Goal: Use online tool/utility: Utilize a website feature to perform a specific function

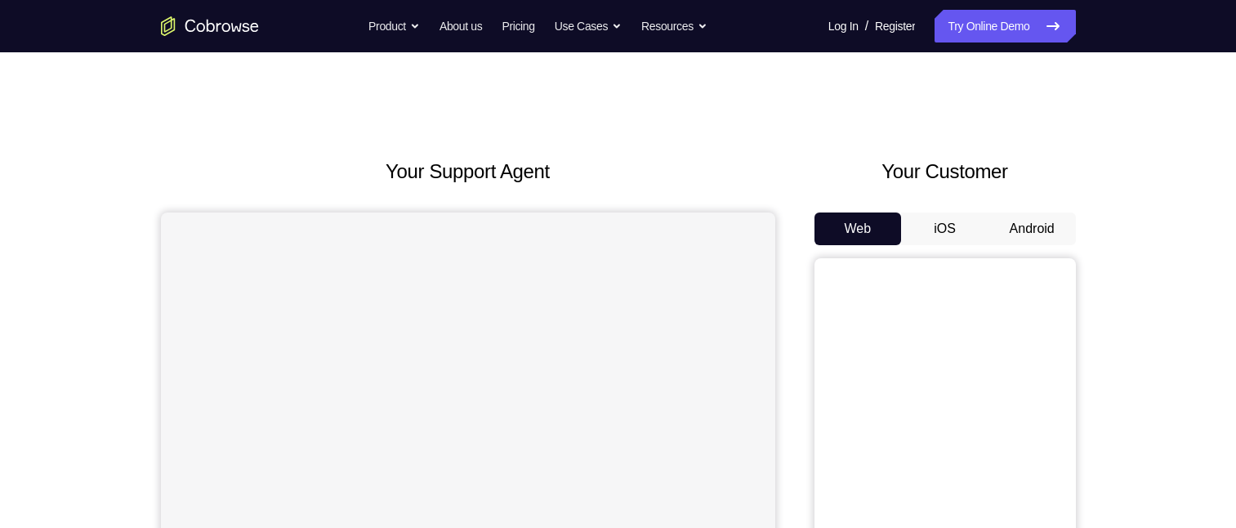
click at [1018, 238] on button "Android" at bounding box center [1031, 228] width 87 height 33
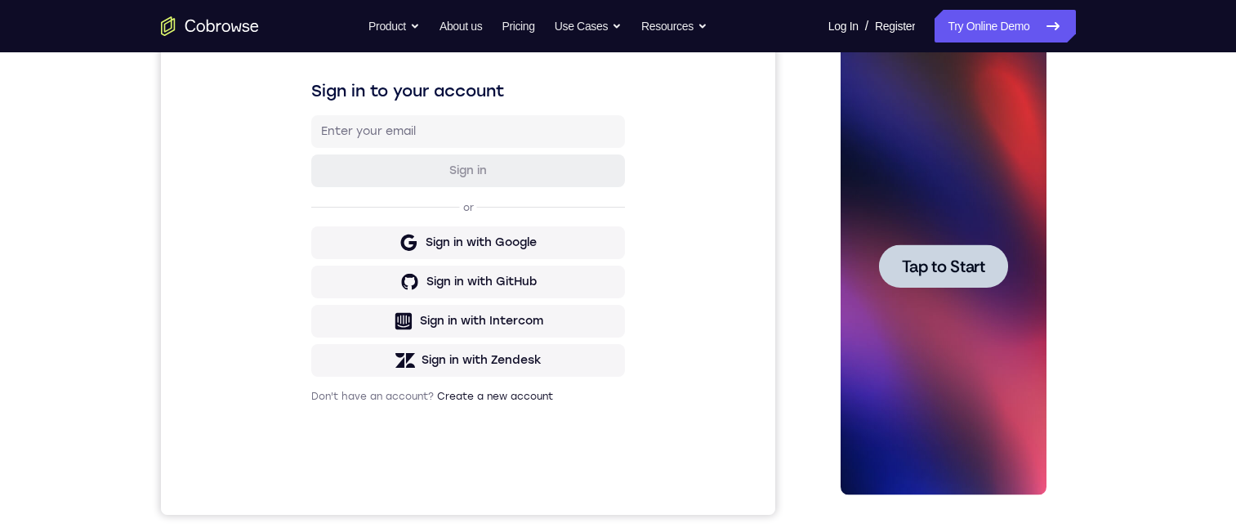
scroll to position [163, 0]
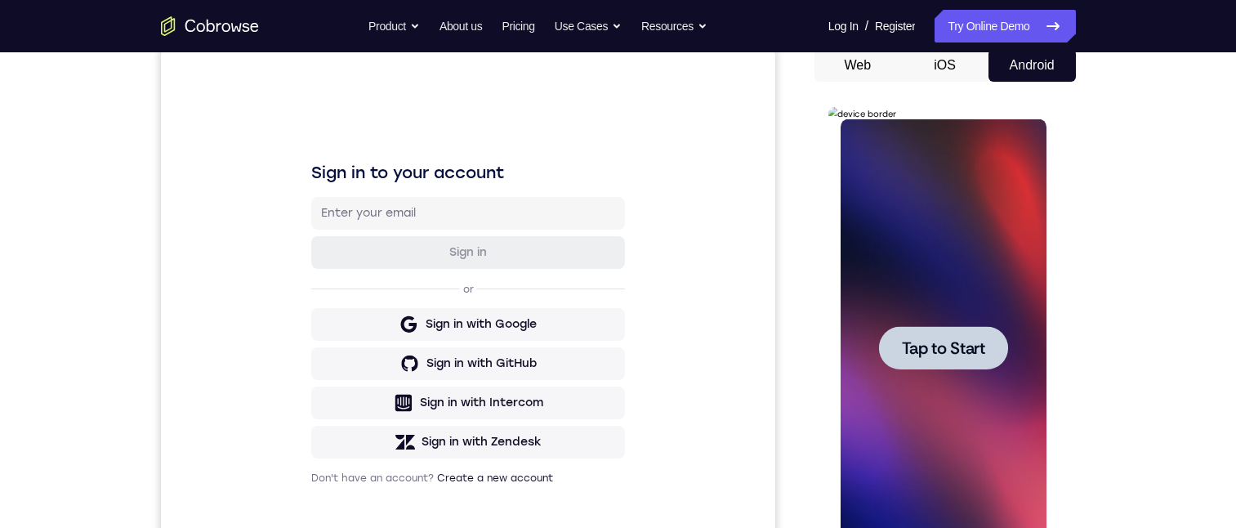
click at [943, 355] on span "Tap to Start" at bounding box center [943, 348] width 83 height 16
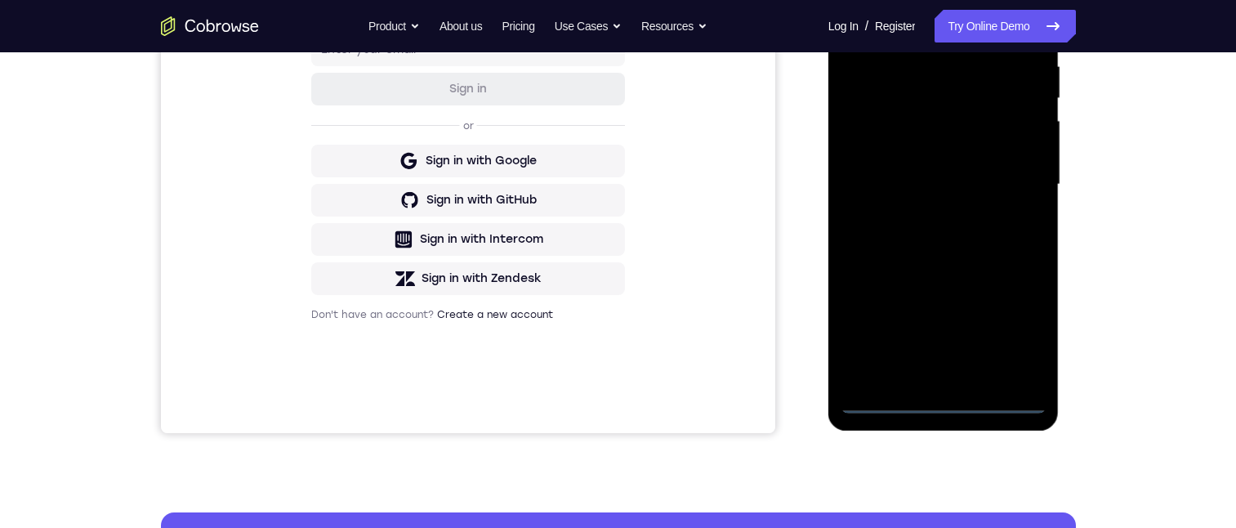
scroll to position [245, 0]
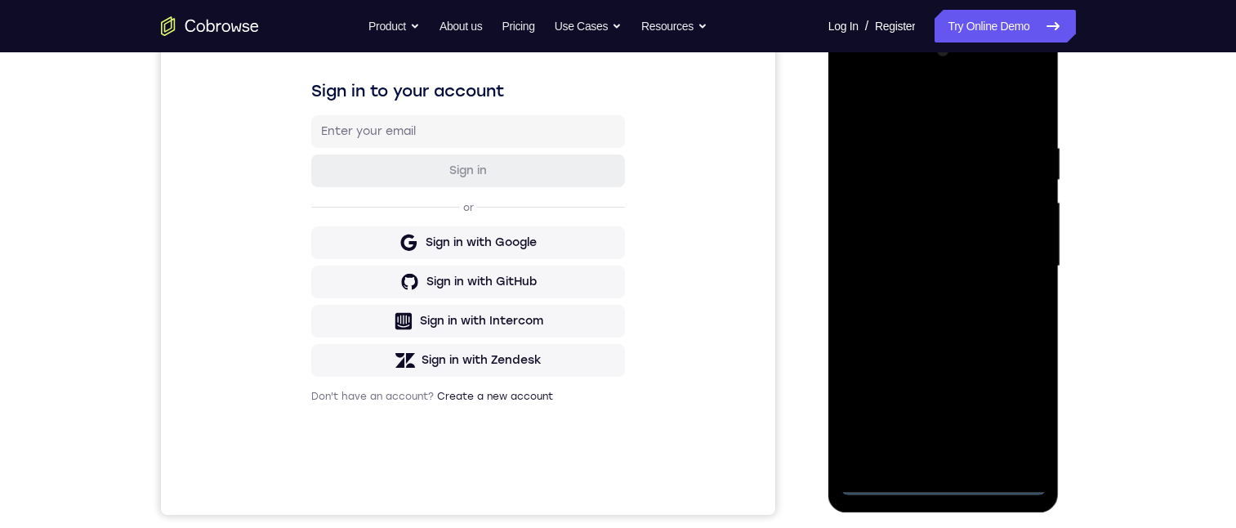
click at [944, 483] on div at bounding box center [944, 266] width 206 height 457
click at [1017, 405] on div at bounding box center [944, 266] width 206 height 457
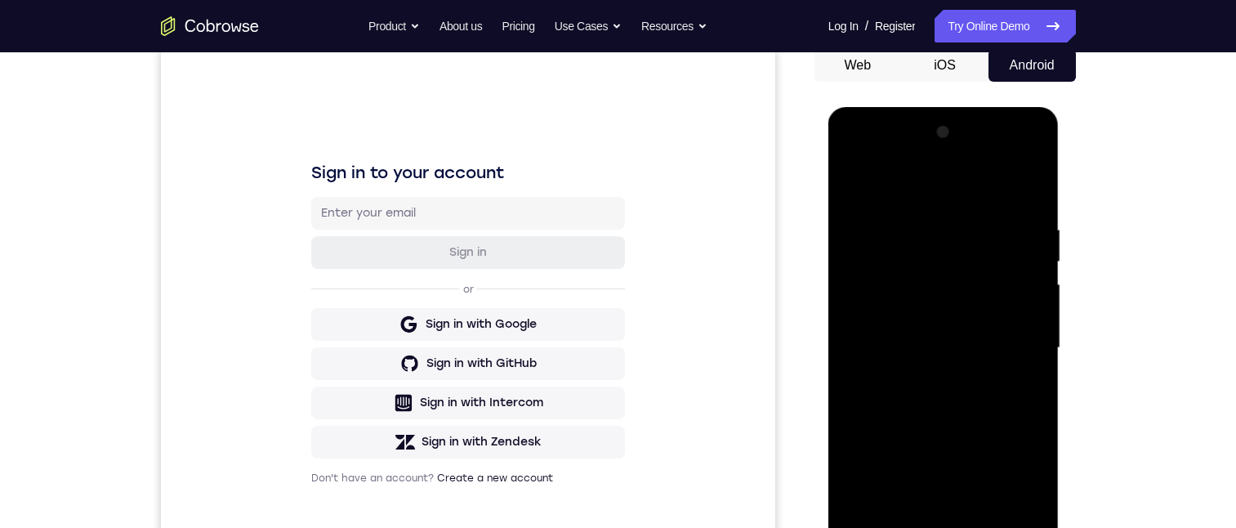
click at [888, 187] on div at bounding box center [944, 347] width 206 height 457
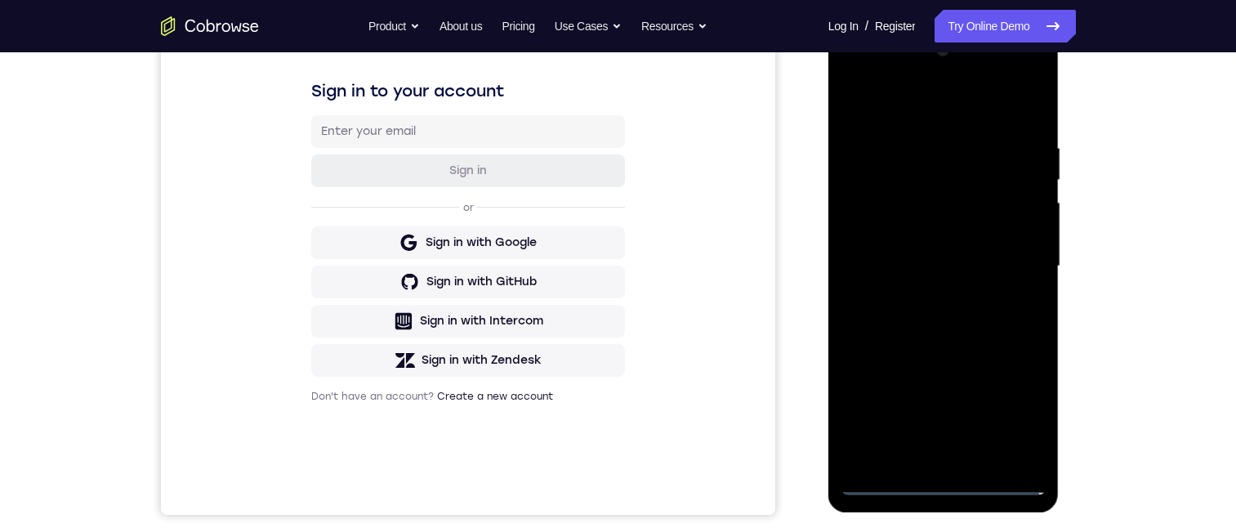
click at [1013, 261] on div at bounding box center [944, 266] width 206 height 457
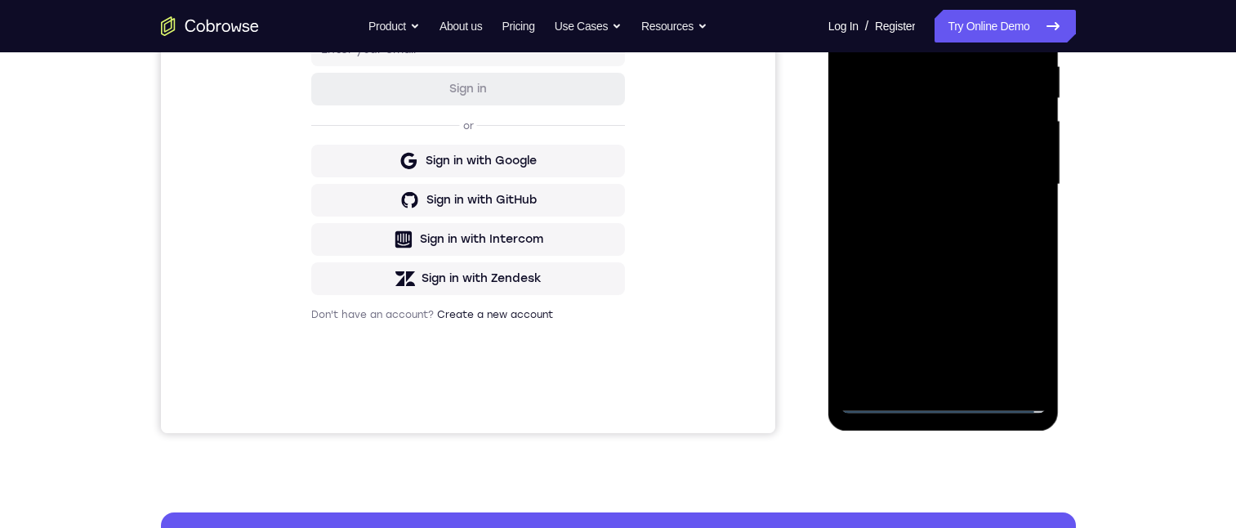
click at [924, 215] on div at bounding box center [944, 184] width 206 height 457
click at [935, 167] on div at bounding box center [944, 184] width 206 height 457
click at [964, 146] on div at bounding box center [944, 184] width 206 height 457
click at [980, 185] on div at bounding box center [944, 184] width 206 height 457
click at [980, 236] on div at bounding box center [944, 184] width 206 height 457
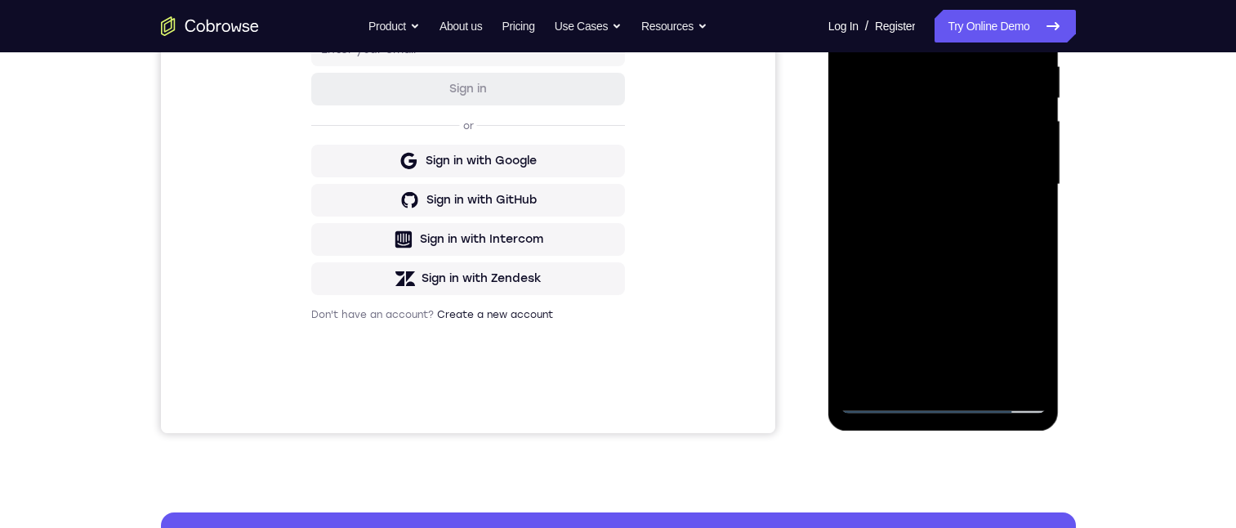
scroll to position [163, 0]
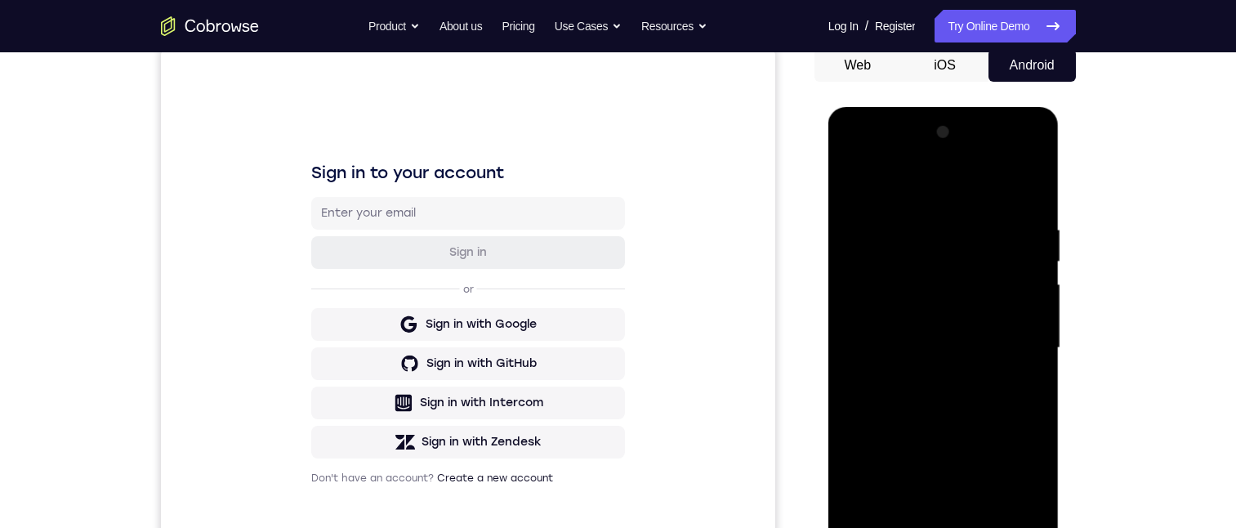
click at [1020, 181] on div at bounding box center [944, 347] width 206 height 457
click at [947, 395] on div at bounding box center [944, 347] width 206 height 457
click at [947, 390] on div at bounding box center [944, 347] width 206 height 457
click at [939, 392] on div at bounding box center [944, 347] width 206 height 457
click at [957, 410] on div at bounding box center [944, 347] width 206 height 457
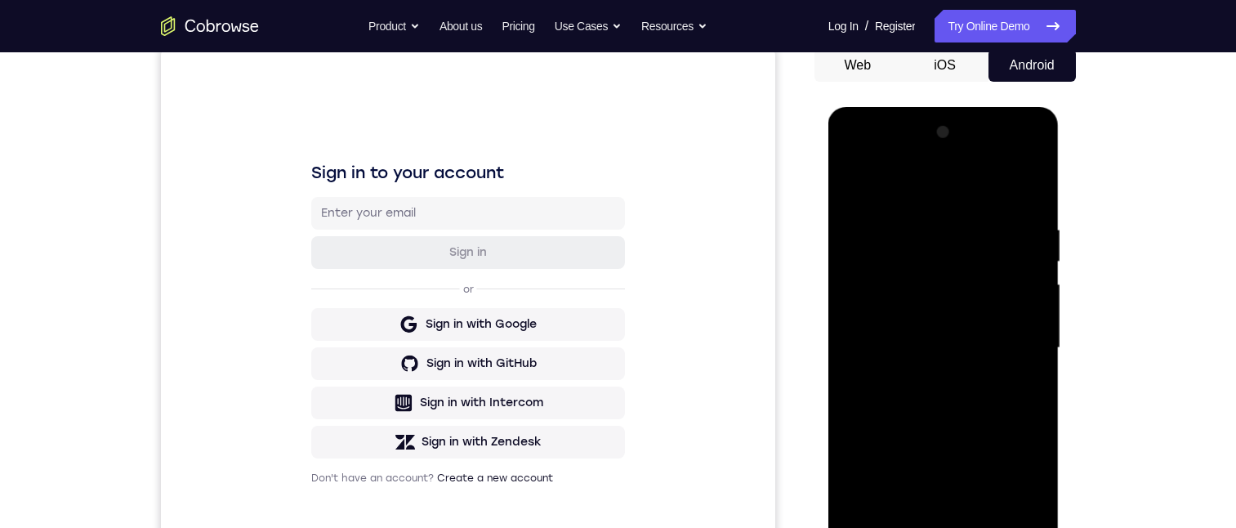
scroll to position [245, 0]
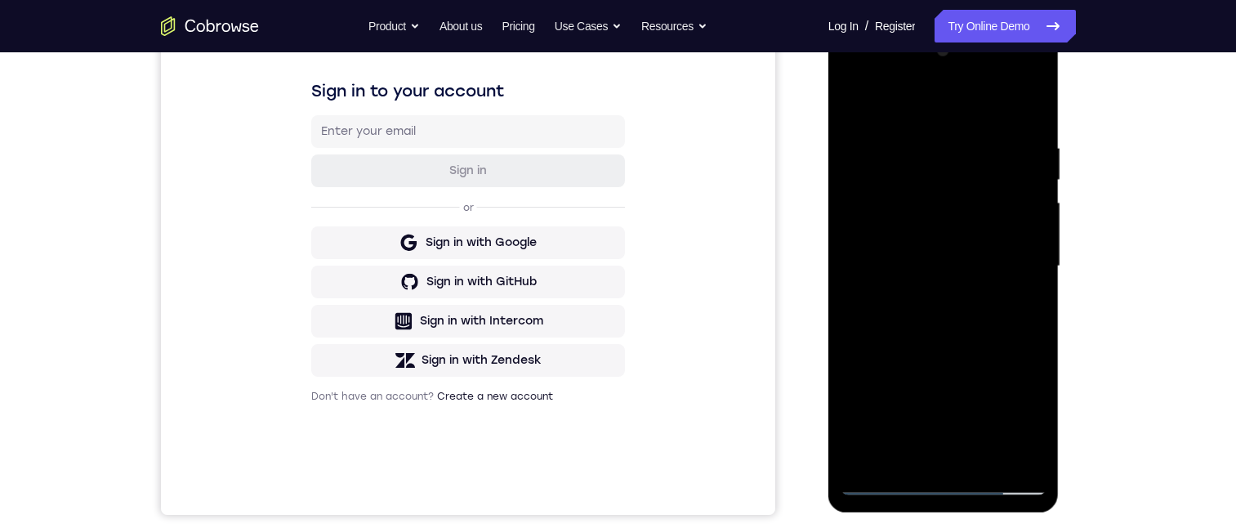
click at [926, 152] on div at bounding box center [944, 266] width 206 height 457
click at [1041, 283] on div at bounding box center [944, 266] width 206 height 457
click at [1029, 108] on div at bounding box center [944, 266] width 206 height 457
click at [988, 459] on div at bounding box center [944, 266] width 206 height 457
click at [946, 350] on div at bounding box center [944, 266] width 206 height 457
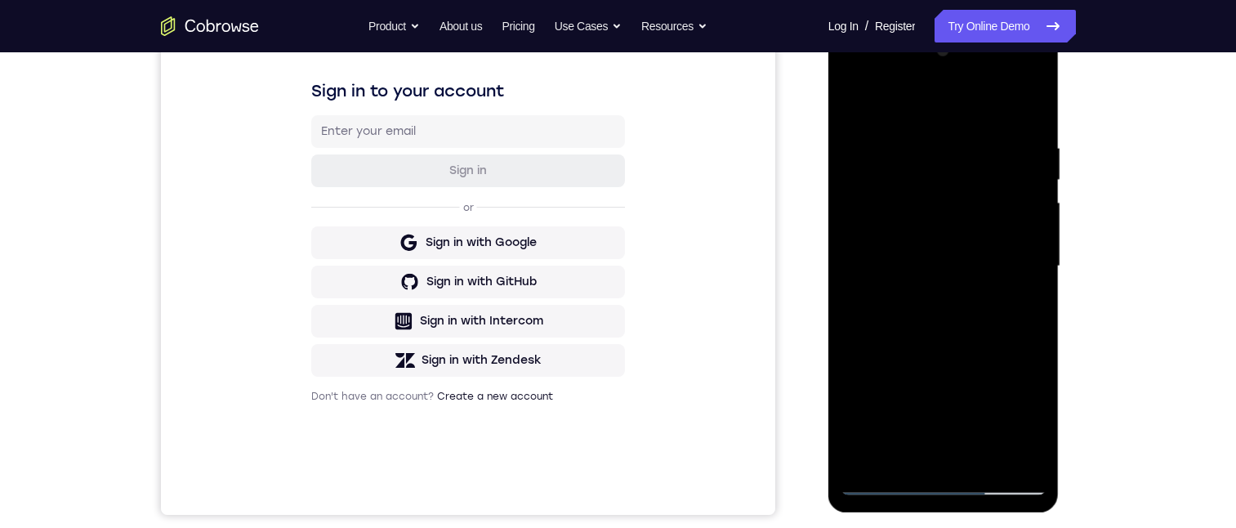
drag, startPoint x: 910, startPoint y: 331, endPoint x: 908, endPoint y: 263, distance: 67.8
click at [908, 292] on div at bounding box center [944, 266] width 206 height 457
click at [908, 280] on div at bounding box center [944, 266] width 206 height 457
click at [908, 270] on div at bounding box center [944, 266] width 206 height 457
click at [923, 348] on div at bounding box center [944, 266] width 206 height 457
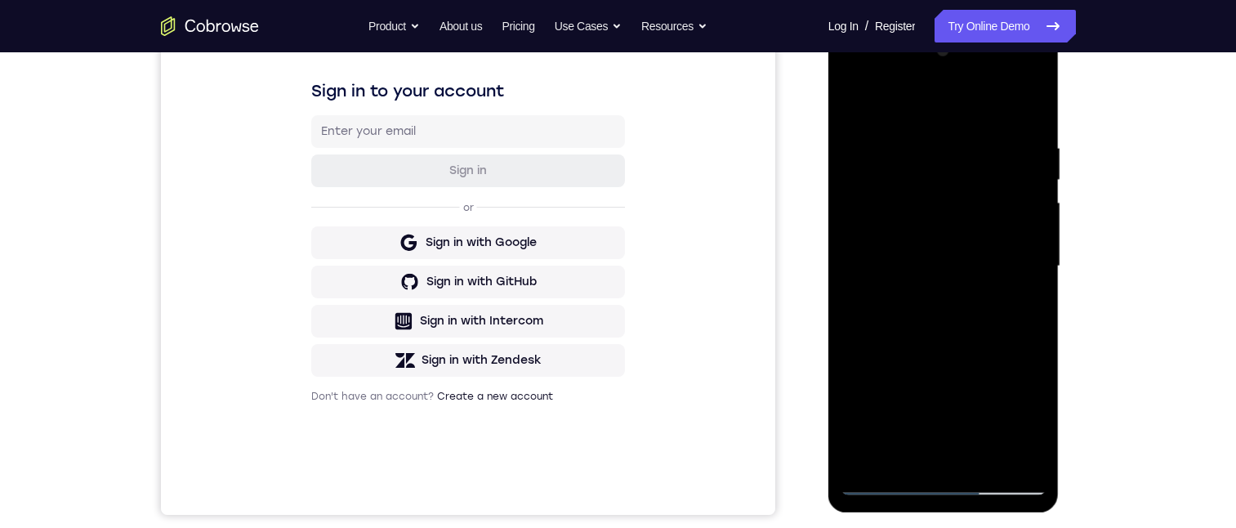
scroll to position [327, 0]
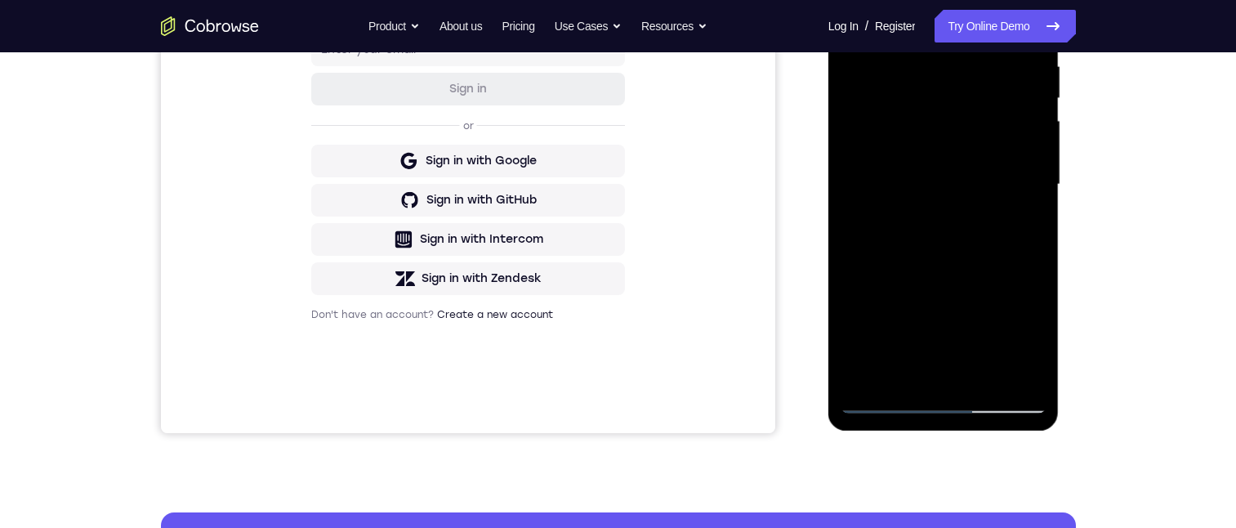
click at [930, 287] on div at bounding box center [944, 184] width 206 height 457
click at [984, 316] on div at bounding box center [944, 184] width 206 height 457
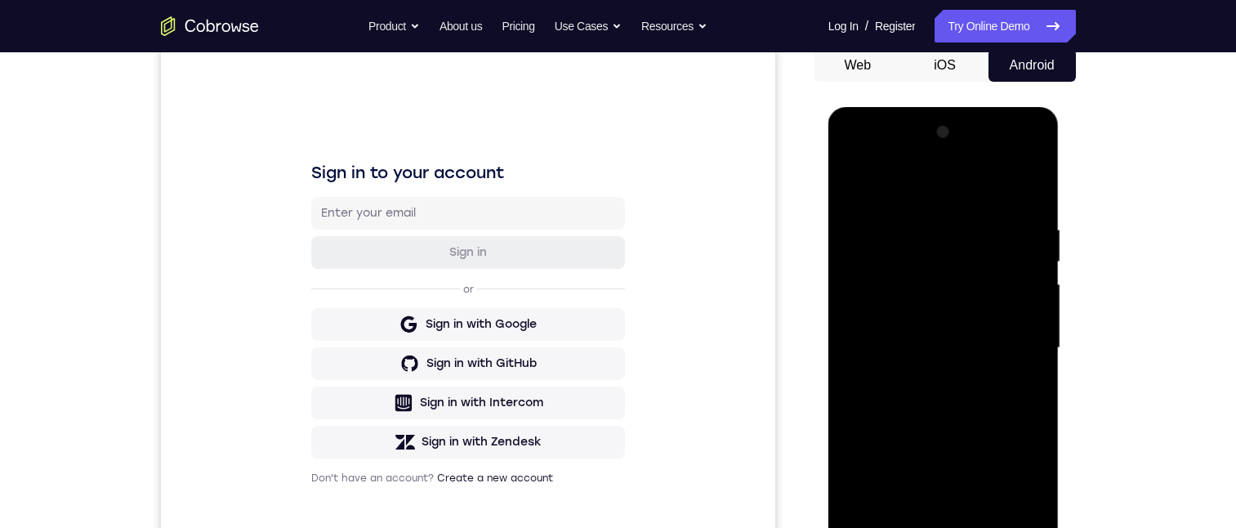
click at [849, 185] on div at bounding box center [944, 347] width 206 height 457
click at [938, 415] on div at bounding box center [944, 347] width 206 height 457
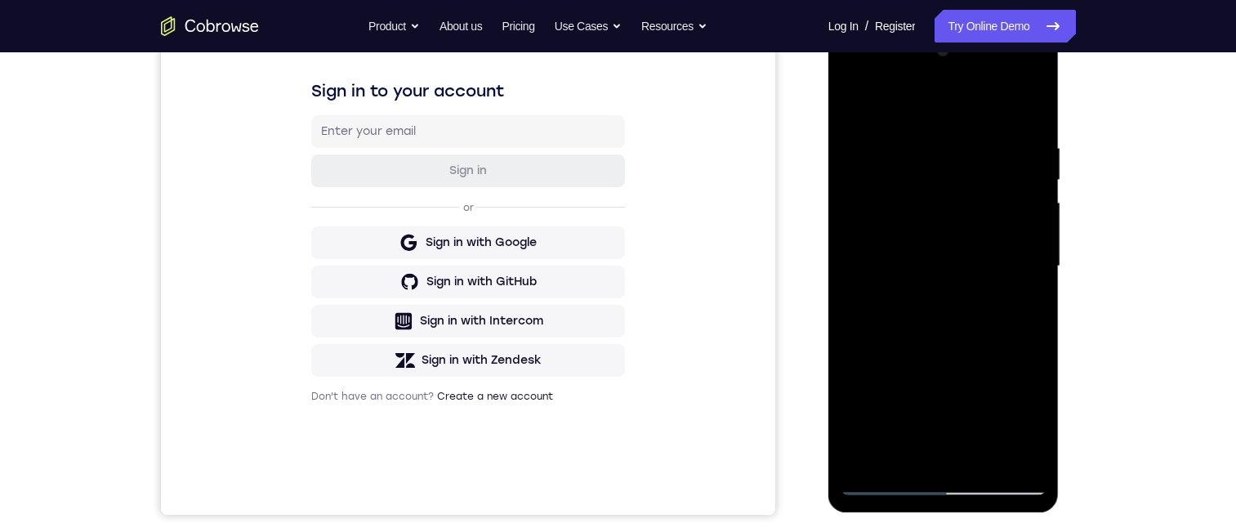
click at [852, 100] on div at bounding box center [944, 266] width 206 height 457
click at [931, 107] on div at bounding box center [944, 266] width 206 height 457
drag, startPoint x: 854, startPoint y: 106, endPoint x: 874, endPoint y: 123, distance: 26.7
click at [854, 106] on div at bounding box center [944, 266] width 206 height 457
drag, startPoint x: 925, startPoint y: 251, endPoint x: 928, endPoint y: 323, distance: 72.8
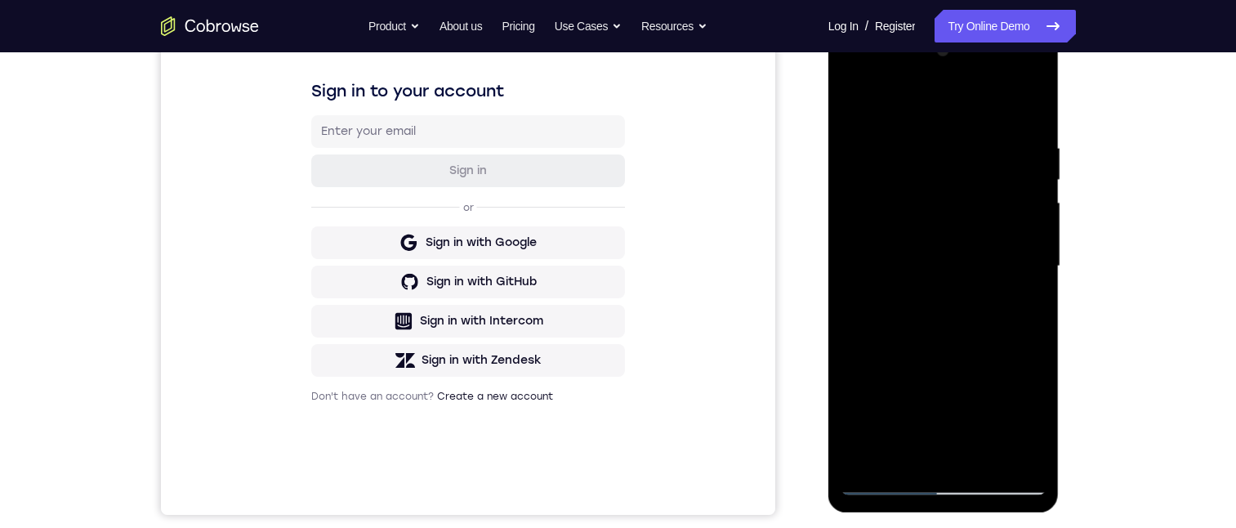
click at [927, 323] on div at bounding box center [944, 266] width 206 height 457
click at [947, 234] on div at bounding box center [944, 266] width 206 height 457
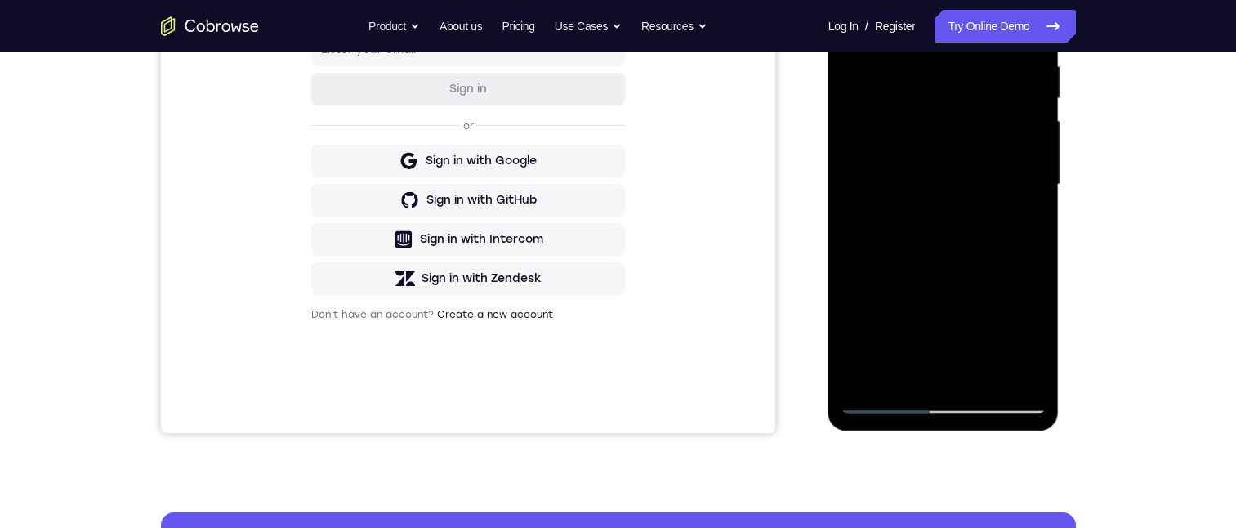
click at [888, 373] on div at bounding box center [944, 184] width 206 height 457
click at [848, 3] on div at bounding box center [944, 184] width 206 height 457
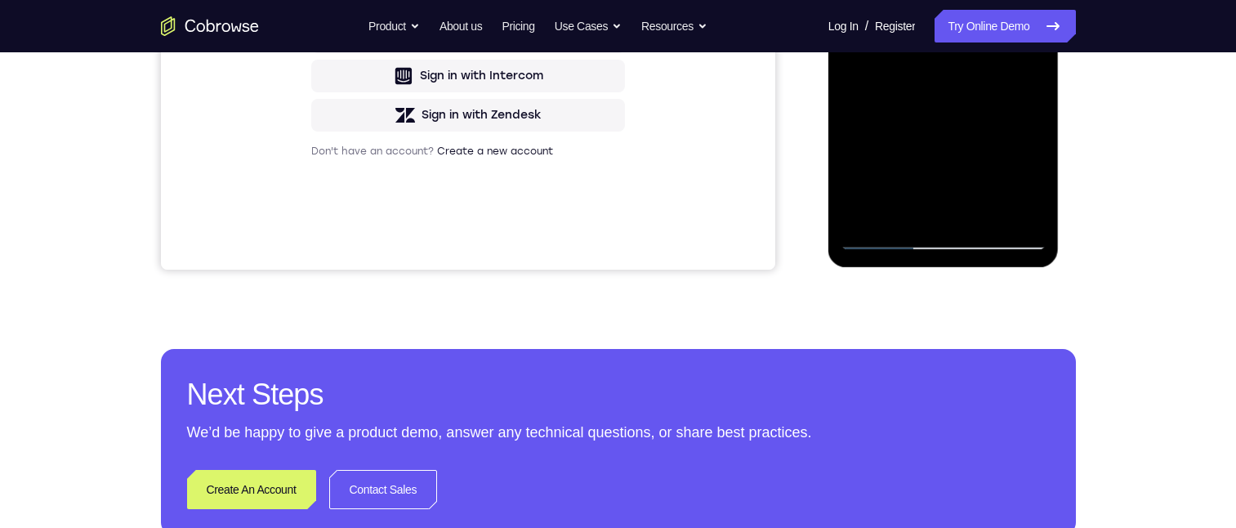
scroll to position [235, 0]
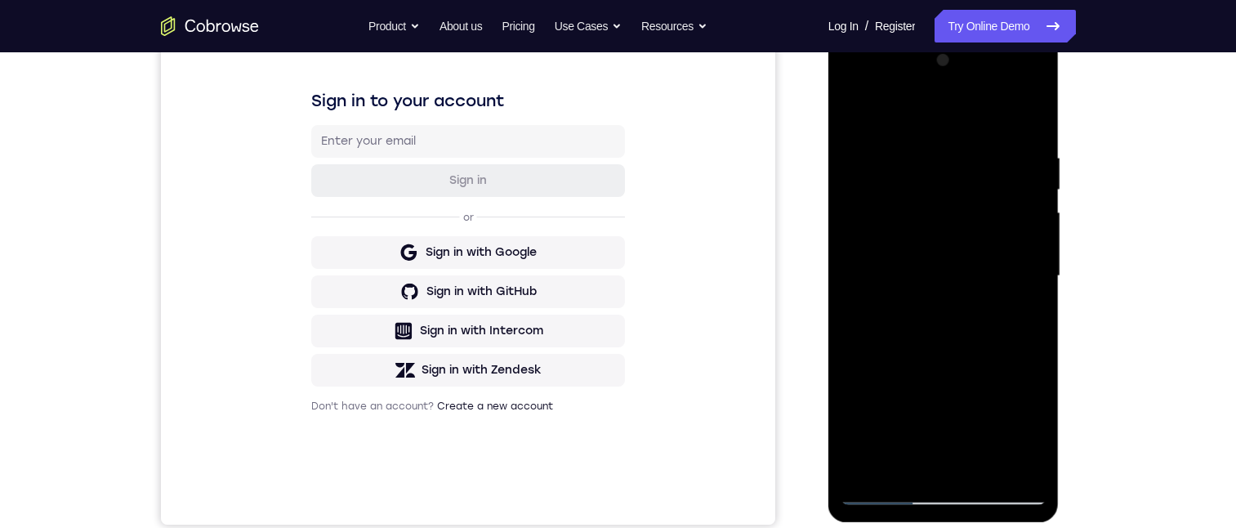
click at [854, 110] on div at bounding box center [944, 275] width 206 height 457
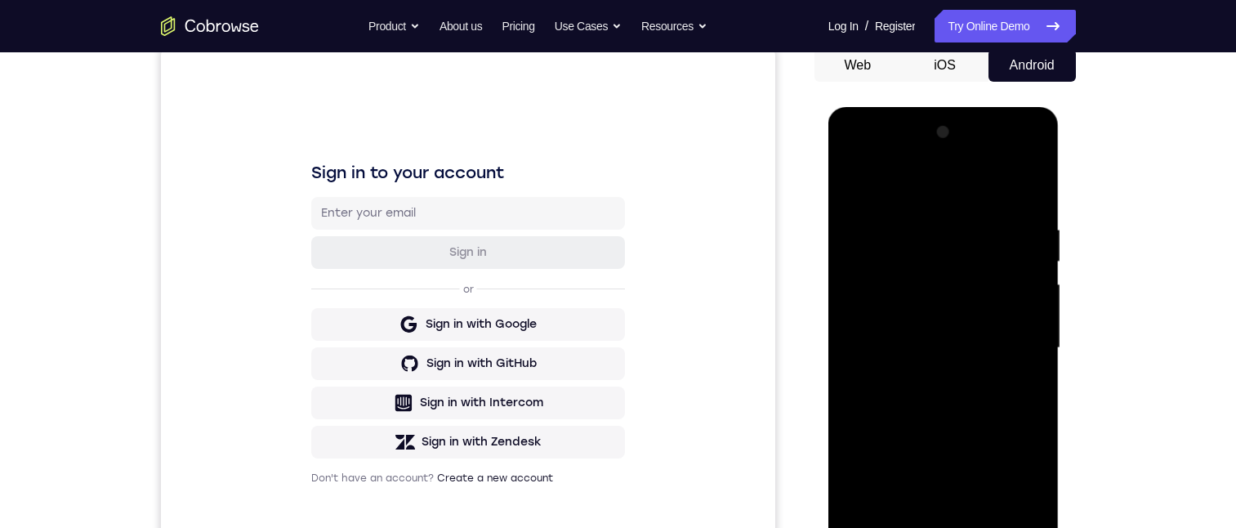
drag, startPoint x: 894, startPoint y: 344, endPoint x: 921, endPoint y: 440, distance: 99.9
click at [919, 440] on div at bounding box center [944, 347] width 206 height 457
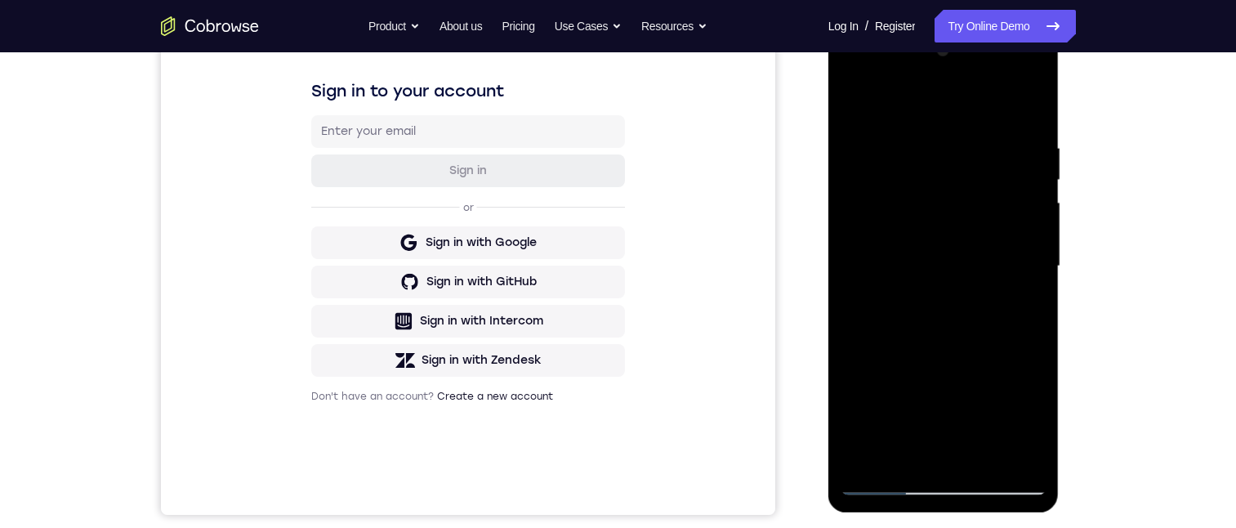
drag, startPoint x: 928, startPoint y: 274, endPoint x: 935, endPoint y: 319, distance: 44.7
click at [935, 318] on div at bounding box center [944, 266] width 206 height 457
drag, startPoint x: 934, startPoint y: 388, endPoint x: 952, endPoint y: 259, distance: 130.3
click at [952, 259] on div at bounding box center [944, 266] width 206 height 457
drag, startPoint x: 896, startPoint y: 264, endPoint x: 967, endPoint y: 419, distance: 170.7
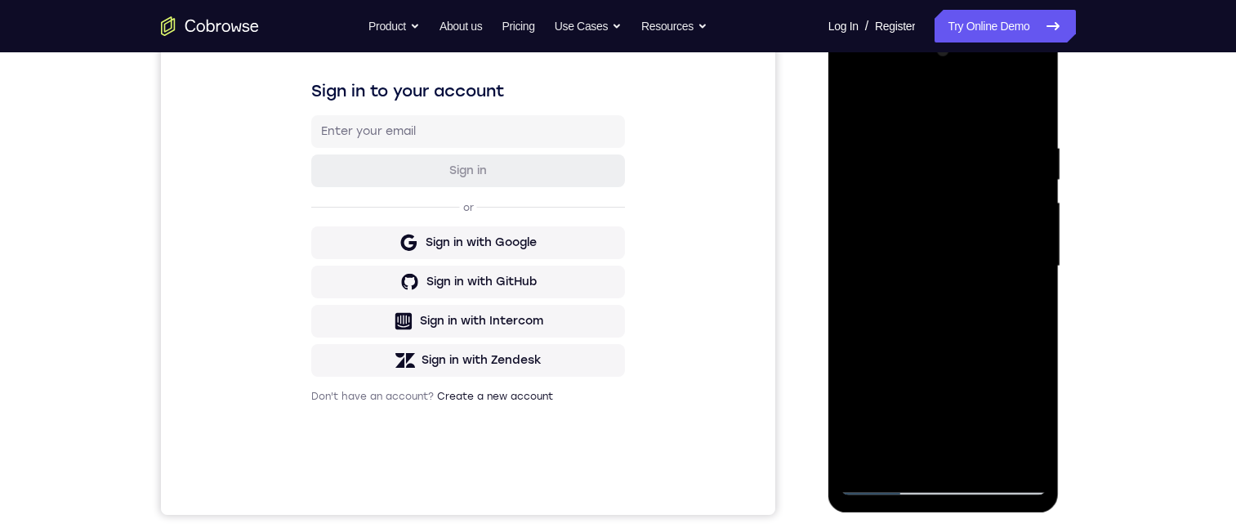
click at [948, 446] on div at bounding box center [944, 266] width 206 height 457
drag, startPoint x: 890, startPoint y: 309, endPoint x: 915, endPoint y: 372, distance: 67.5
click at [896, 407] on div at bounding box center [944, 266] width 206 height 457
click at [892, 424] on div at bounding box center [944, 266] width 206 height 457
click at [854, 98] on div at bounding box center [944, 266] width 206 height 457
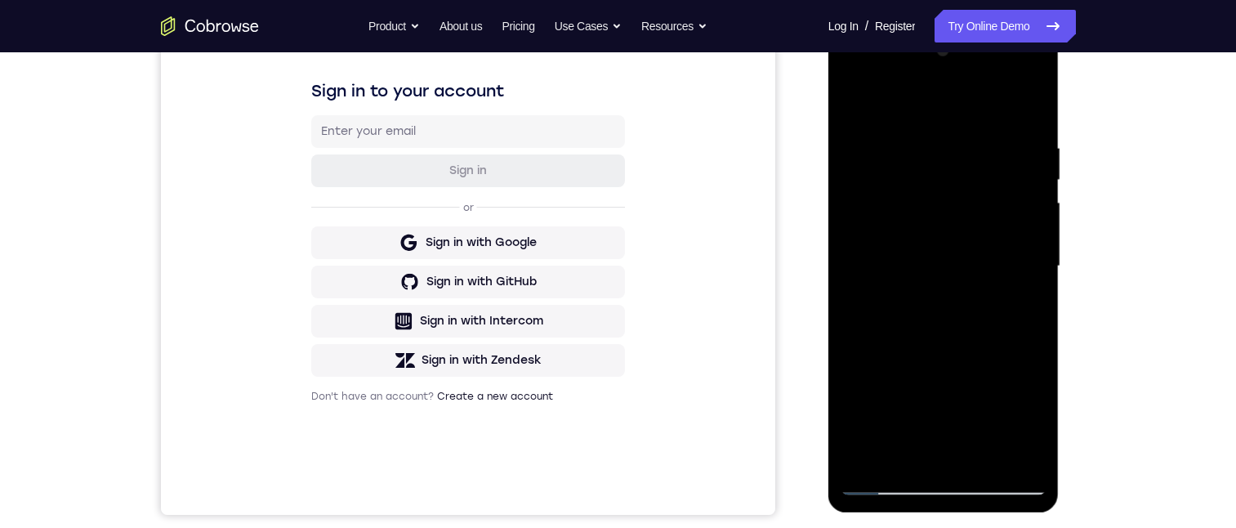
drag, startPoint x: 936, startPoint y: 302, endPoint x: 931, endPoint y: 248, distance: 54.1
click at [934, 263] on div at bounding box center [944, 266] width 206 height 457
click at [892, 226] on div at bounding box center [944, 266] width 206 height 457
click at [853, 104] on div at bounding box center [944, 266] width 206 height 457
click at [917, 300] on div at bounding box center [944, 266] width 206 height 457
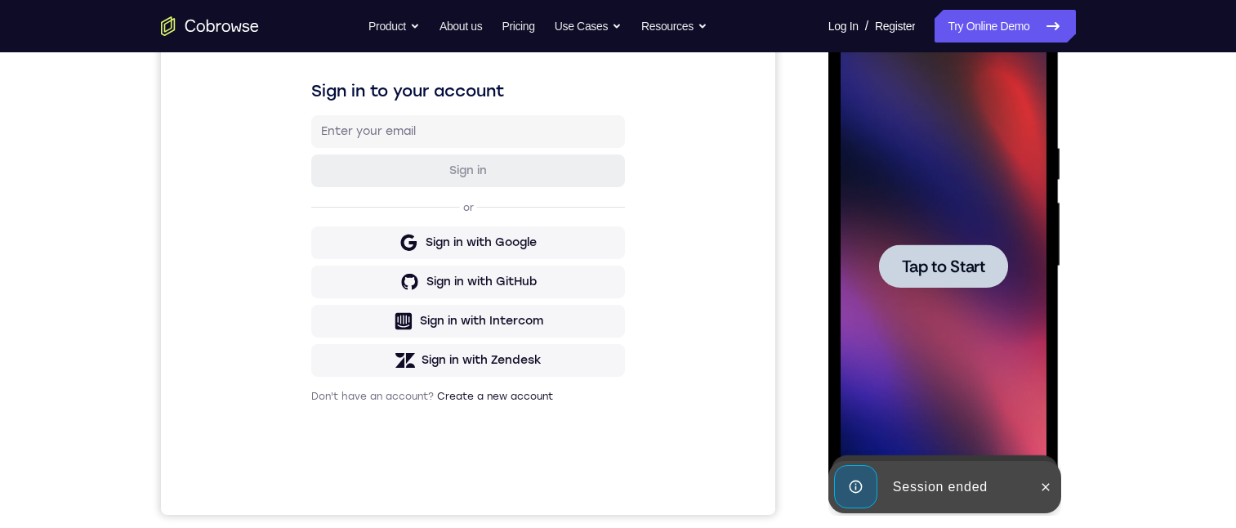
click at [925, 252] on div at bounding box center [943, 265] width 129 height 43
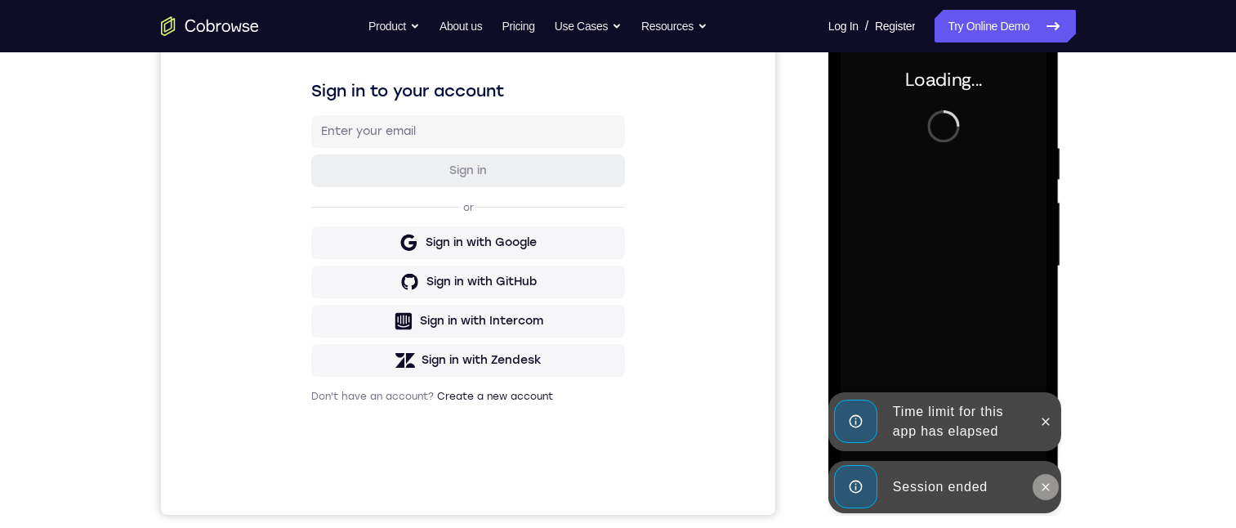
click at [1041, 475] on button at bounding box center [1045, 487] width 26 height 26
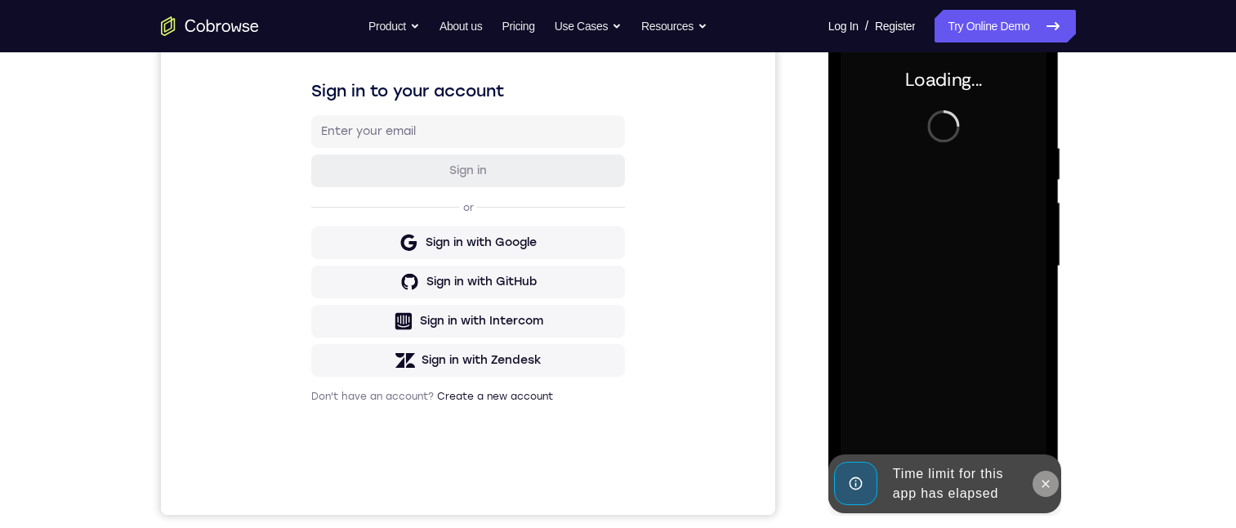
click at [1048, 479] on icon at bounding box center [1045, 482] width 7 height 7
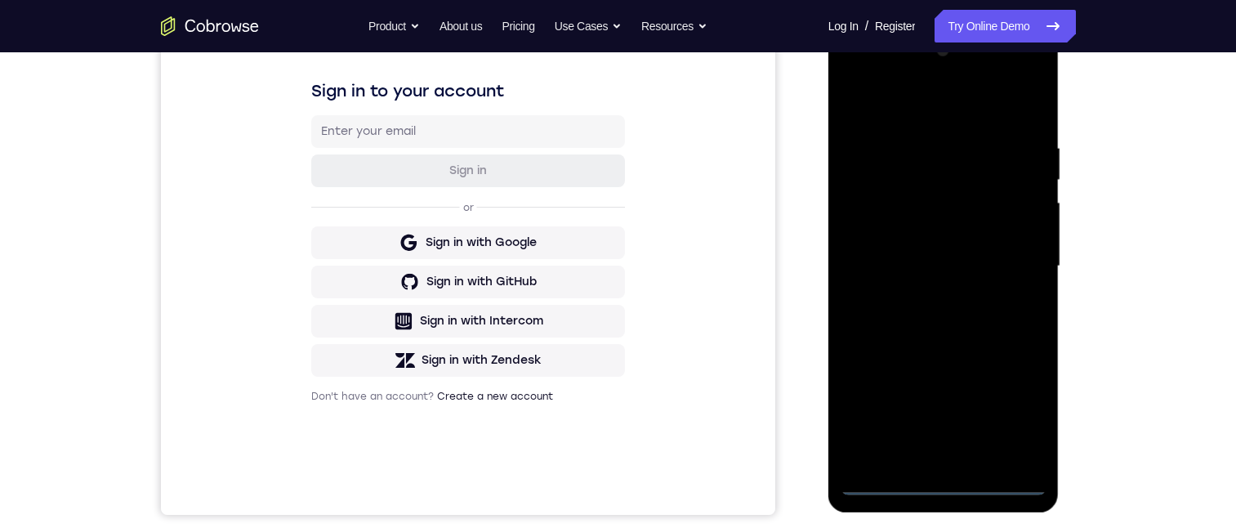
click at [936, 488] on div at bounding box center [944, 266] width 206 height 457
click at [1007, 421] on div at bounding box center [944, 266] width 206 height 457
click at [929, 114] on div at bounding box center [944, 266] width 206 height 457
click at [1012, 268] on div at bounding box center [944, 266] width 206 height 457
click at [938, 457] on div at bounding box center [944, 266] width 206 height 457
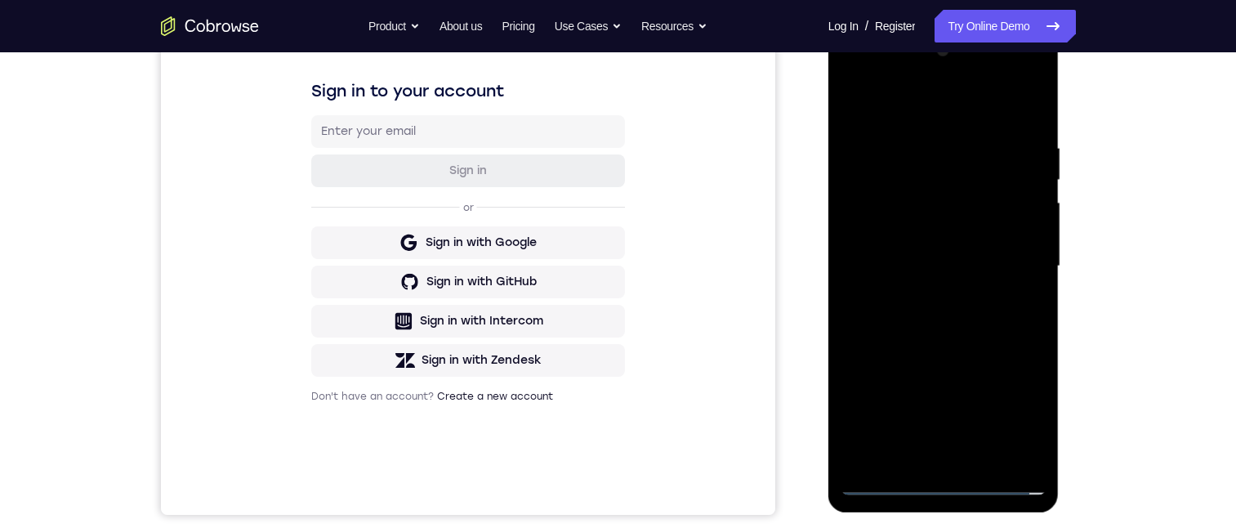
click at [943, 251] on div at bounding box center [944, 266] width 206 height 457
click at [938, 234] on div at bounding box center [944, 266] width 206 height 457
click at [888, 233] on div at bounding box center [944, 266] width 206 height 457
click at [917, 261] on div at bounding box center [944, 266] width 206 height 457
click at [950, 277] on div at bounding box center [944, 266] width 206 height 457
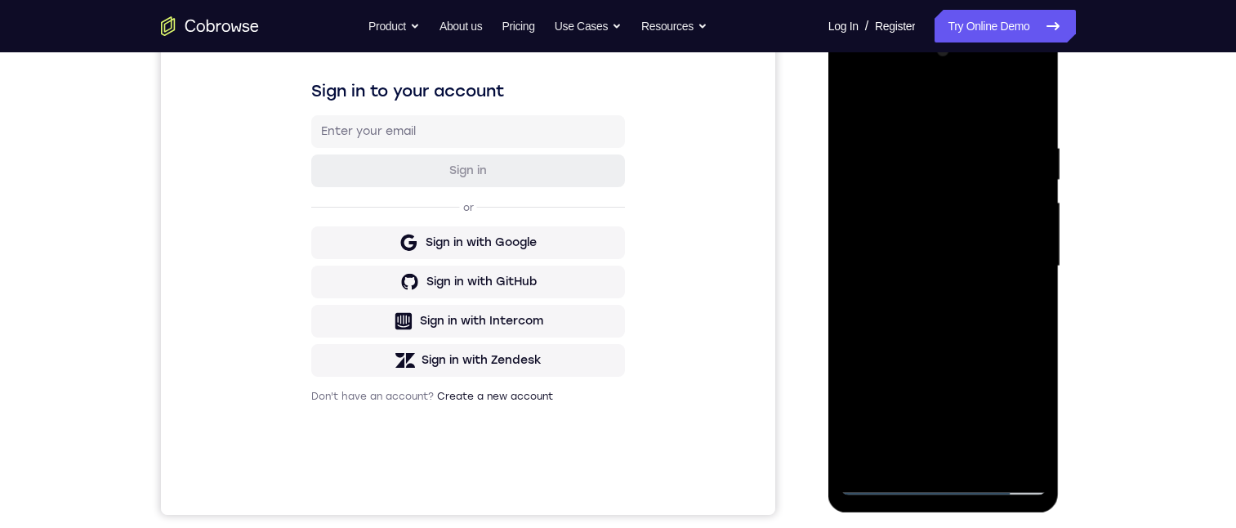
click at [934, 273] on div at bounding box center [944, 266] width 206 height 457
click at [955, 303] on div at bounding box center [944, 266] width 206 height 457
click at [947, 324] on div at bounding box center [944, 266] width 206 height 457
click at [940, 332] on div at bounding box center [944, 266] width 206 height 457
click at [1015, 107] on div at bounding box center [944, 266] width 206 height 457
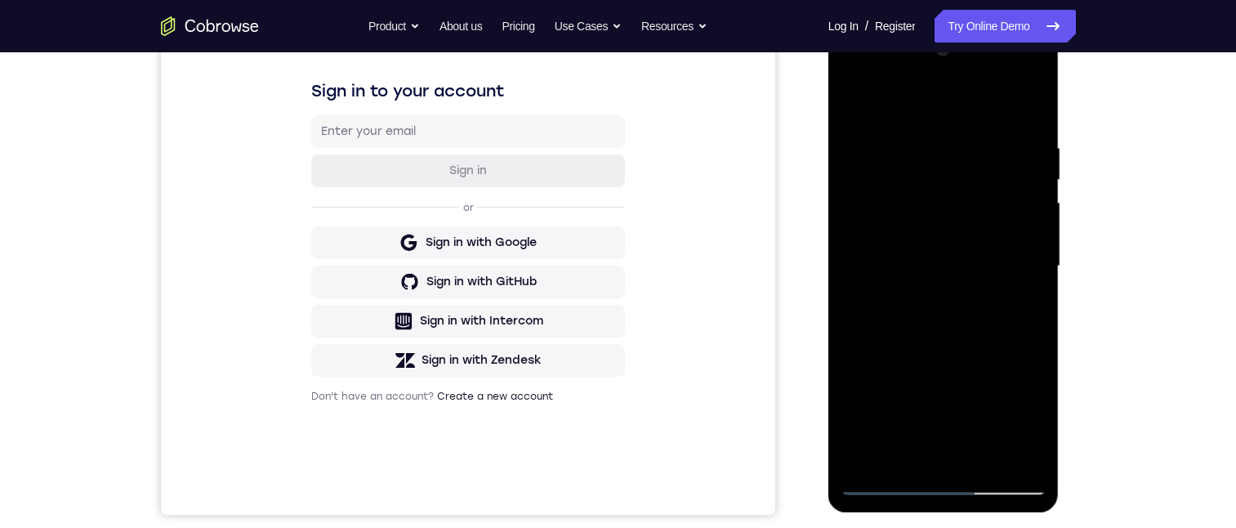
click at [918, 144] on div at bounding box center [944, 266] width 206 height 457
click at [1026, 262] on div at bounding box center [944, 266] width 206 height 457
click at [1025, 113] on div at bounding box center [944, 266] width 206 height 457
click at [988, 457] on div at bounding box center [944, 266] width 206 height 457
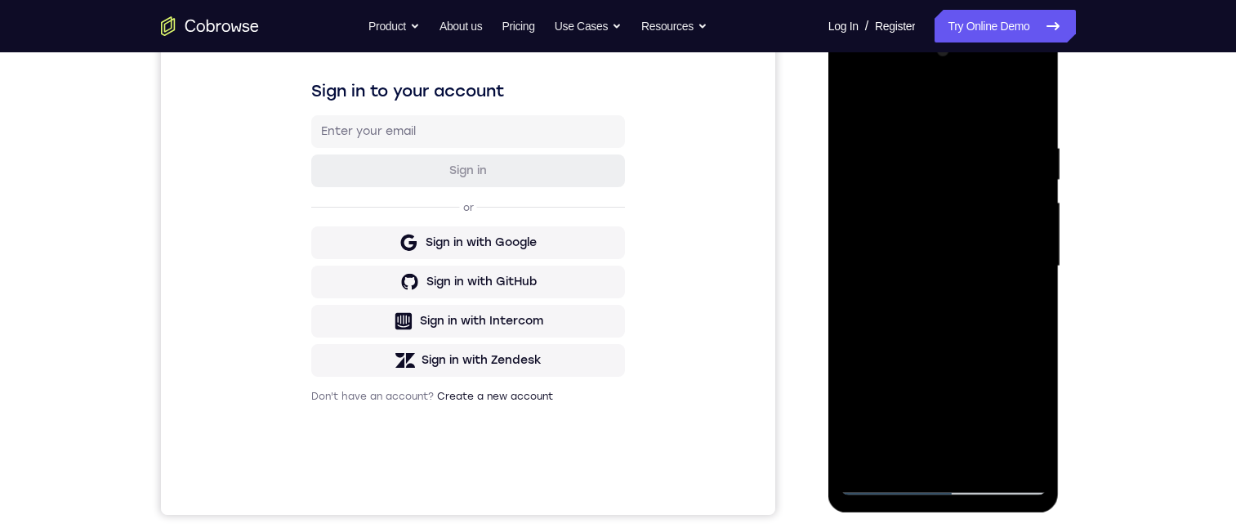
click at [943, 408] on div at bounding box center [944, 266] width 206 height 457
click at [951, 355] on div at bounding box center [944, 266] width 206 height 457
click at [912, 398] on div at bounding box center [944, 266] width 206 height 457
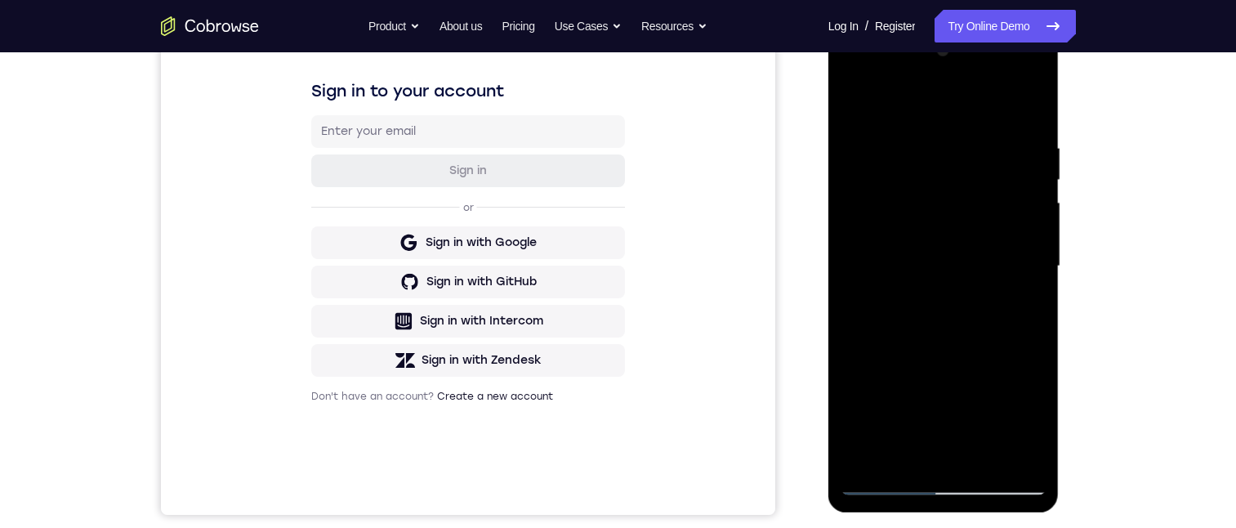
click at [895, 435] on div at bounding box center [944, 266] width 206 height 457
click at [890, 457] on div at bounding box center [944, 266] width 206 height 457
click at [914, 442] on div at bounding box center [944, 266] width 206 height 457
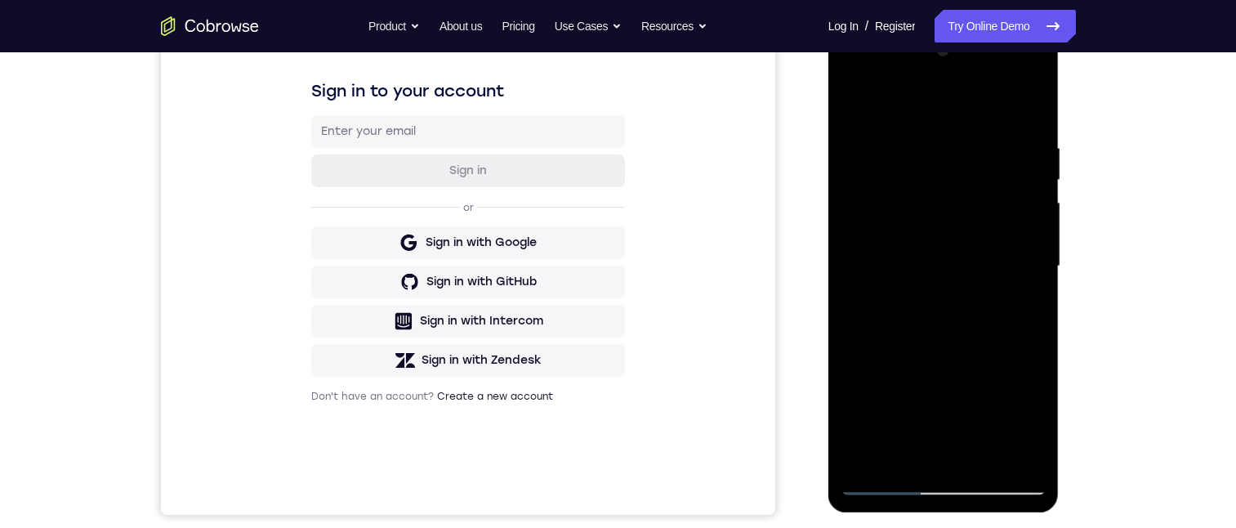
click at [914, 478] on div at bounding box center [944, 266] width 206 height 457
click at [858, 112] on div at bounding box center [944, 266] width 206 height 457
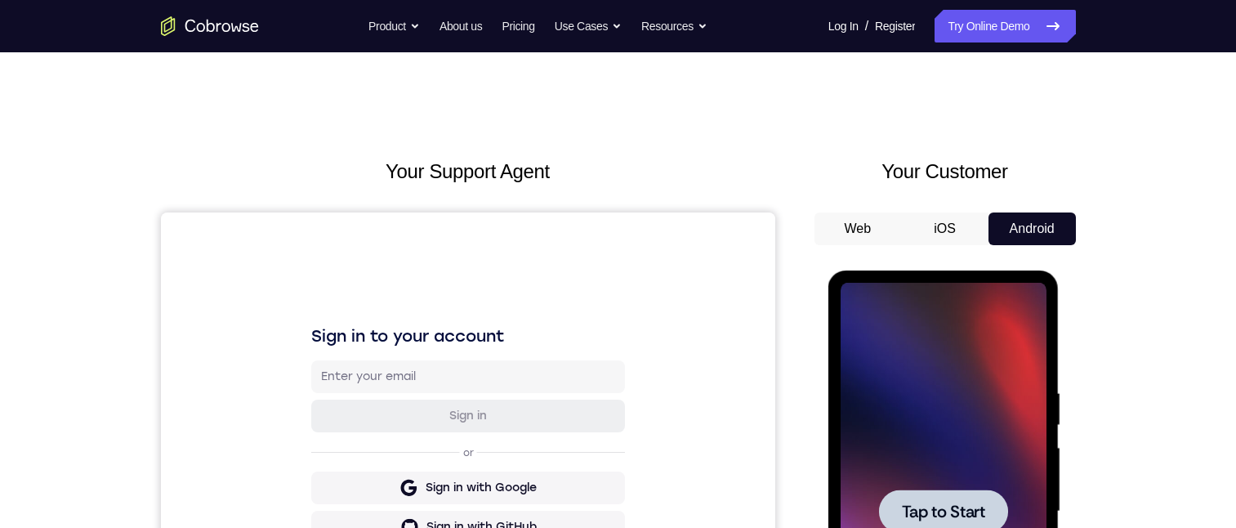
scroll to position [239, 0]
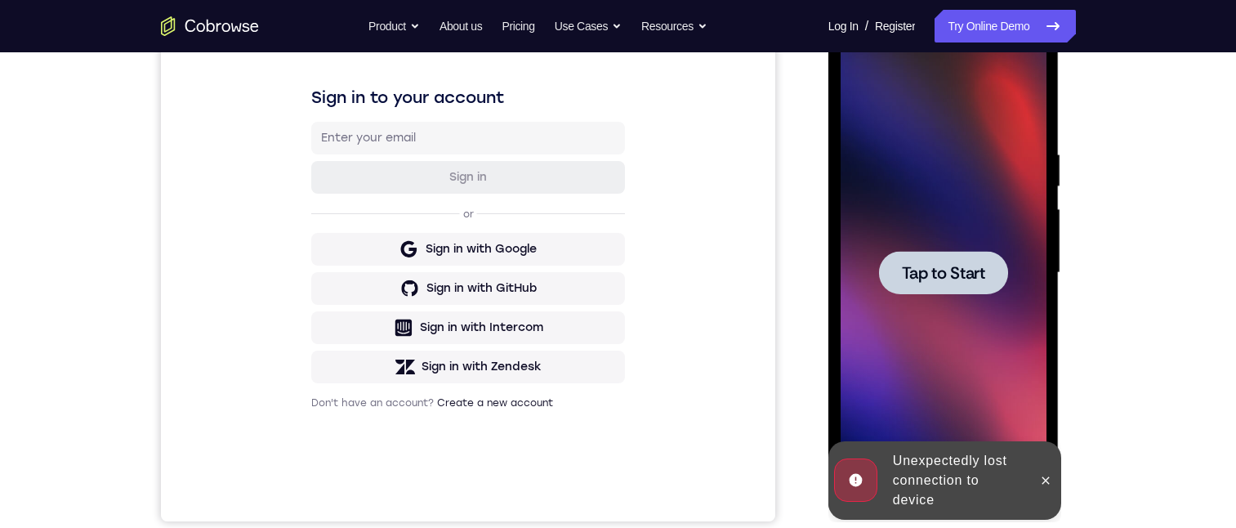
click at [952, 265] on span "Tap to Start" at bounding box center [943, 273] width 83 height 16
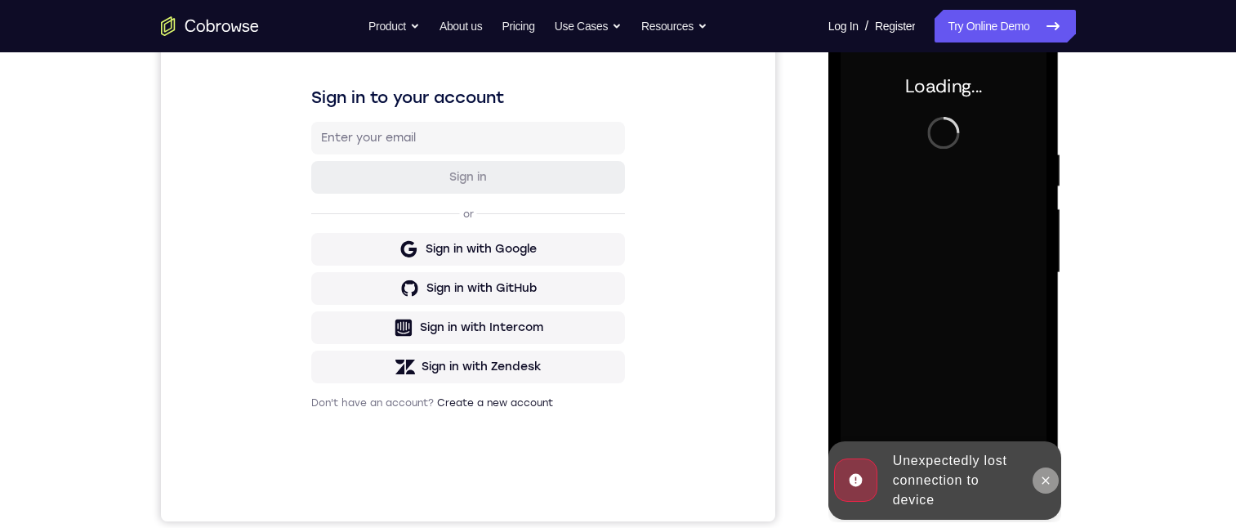
click at [1046, 474] on icon at bounding box center [1045, 480] width 13 height 13
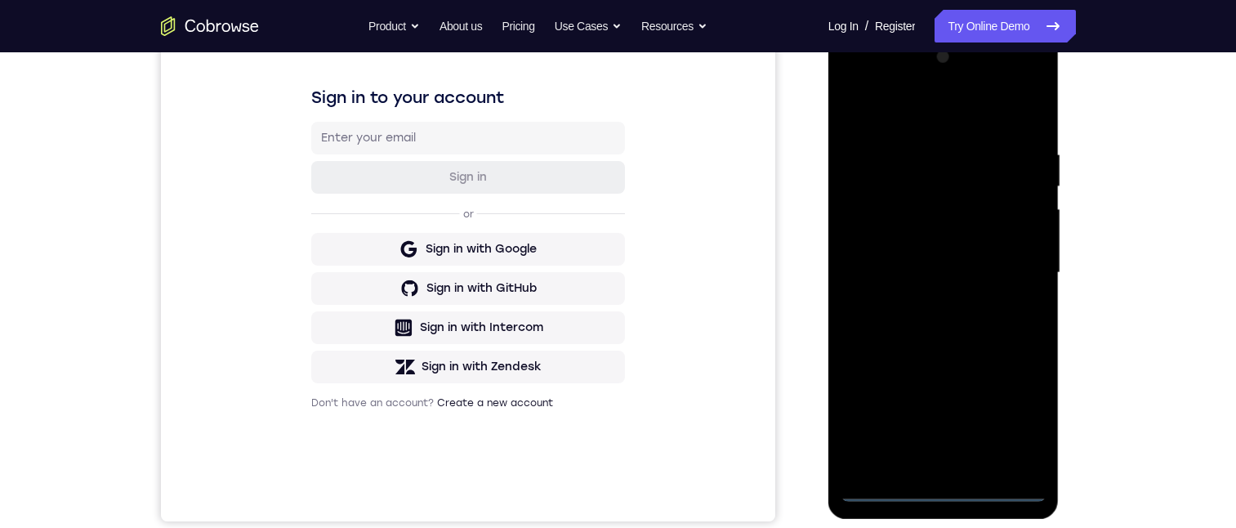
click at [943, 486] on div at bounding box center [944, 272] width 206 height 457
click at [872, 247] on div at bounding box center [944, 272] width 206 height 457
click at [944, 485] on div at bounding box center [944, 272] width 206 height 457
click at [1028, 412] on div at bounding box center [944, 272] width 206 height 457
click at [890, 101] on div at bounding box center [944, 272] width 206 height 457
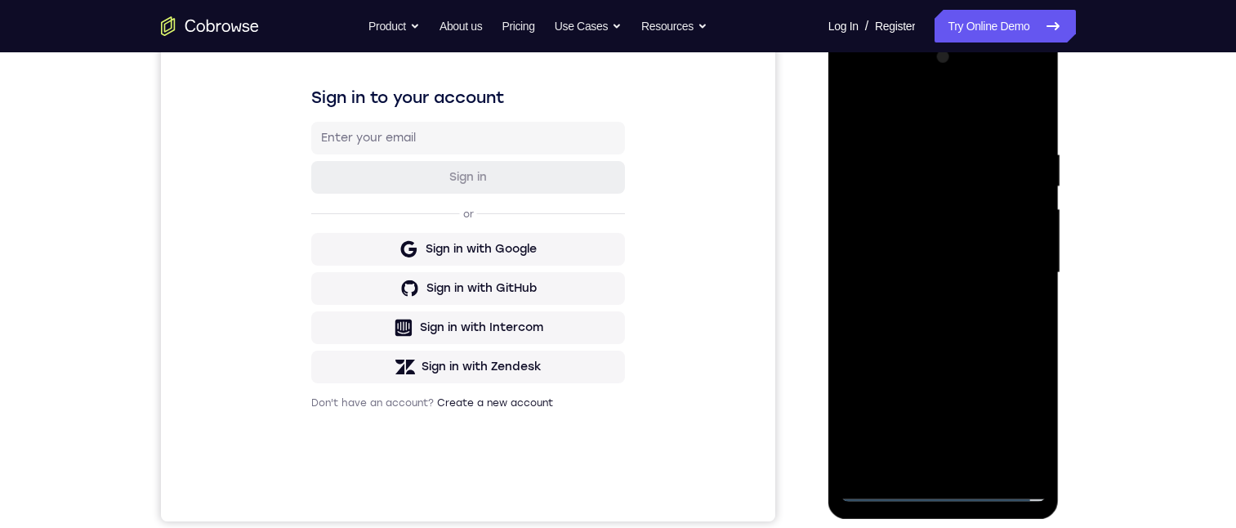
click at [1015, 259] on div at bounding box center [944, 272] width 206 height 457
click at [925, 300] on div at bounding box center [944, 272] width 206 height 457
click at [948, 246] on div at bounding box center [944, 272] width 206 height 457
click at [947, 244] on div at bounding box center [944, 272] width 206 height 457
click at [943, 274] on div at bounding box center [944, 272] width 206 height 457
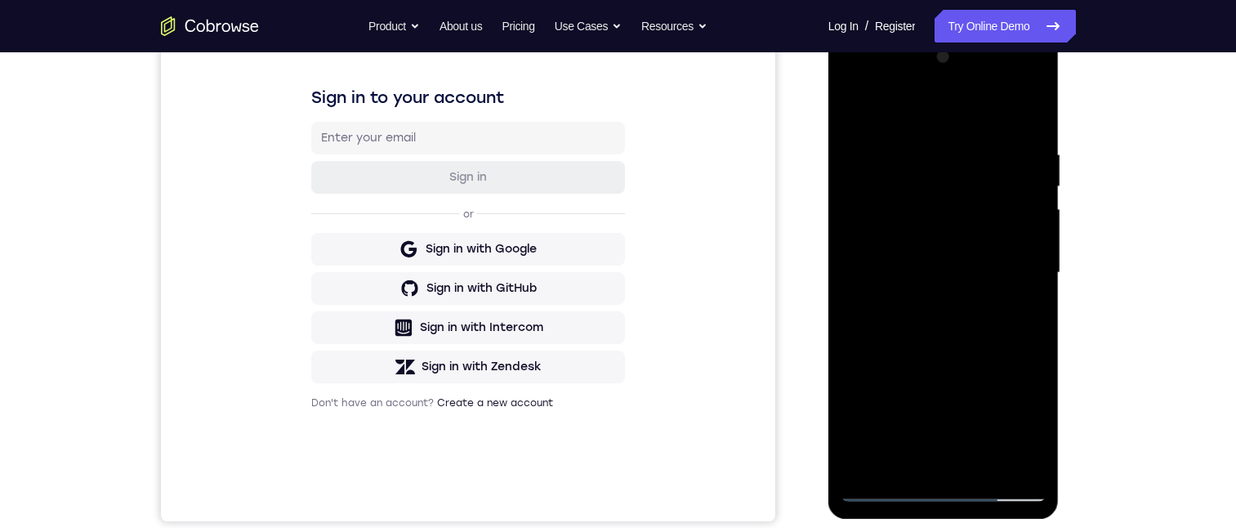
click at [833, 260] on div at bounding box center [943, 275] width 231 height 487
click at [936, 343] on div at bounding box center [944, 272] width 206 height 457
click at [974, 463] on div at bounding box center [944, 272] width 206 height 457
click at [925, 350] on div at bounding box center [944, 272] width 206 height 457
click at [1022, 302] on div at bounding box center [944, 272] width 206 height 457
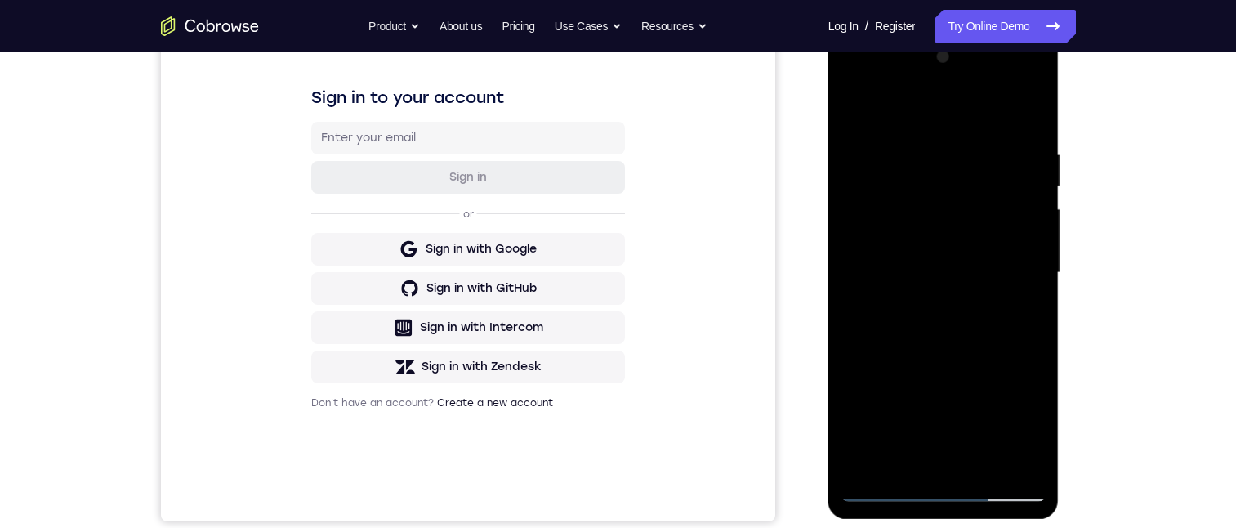
click at [962, 226] on div at bounding box center [944, 272] width 206 height 457
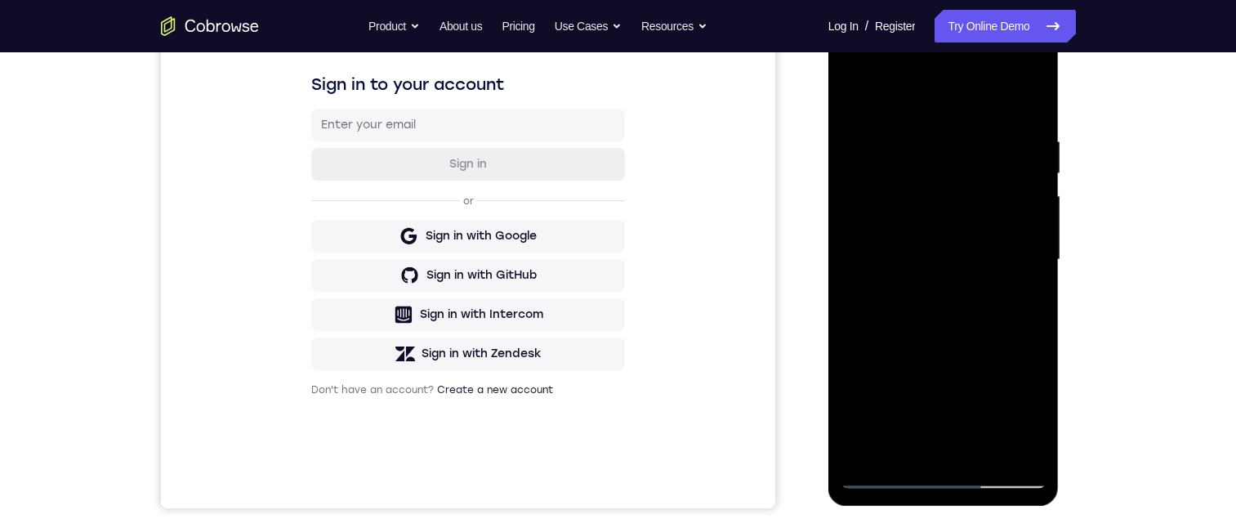
drag, startPoint x: 1002, startPoint y: 91, endPoint x: 1015, endPoint y: 91, distance: 13.1
click at [1015, 91] on div at bounding box center [944, 259] width 206 height 457
click at [846, 89] on div at bounding box center [944, 259] width 206 height 457
click at [952, 198] on div at bounding box center [944, 259] width 206 height 457
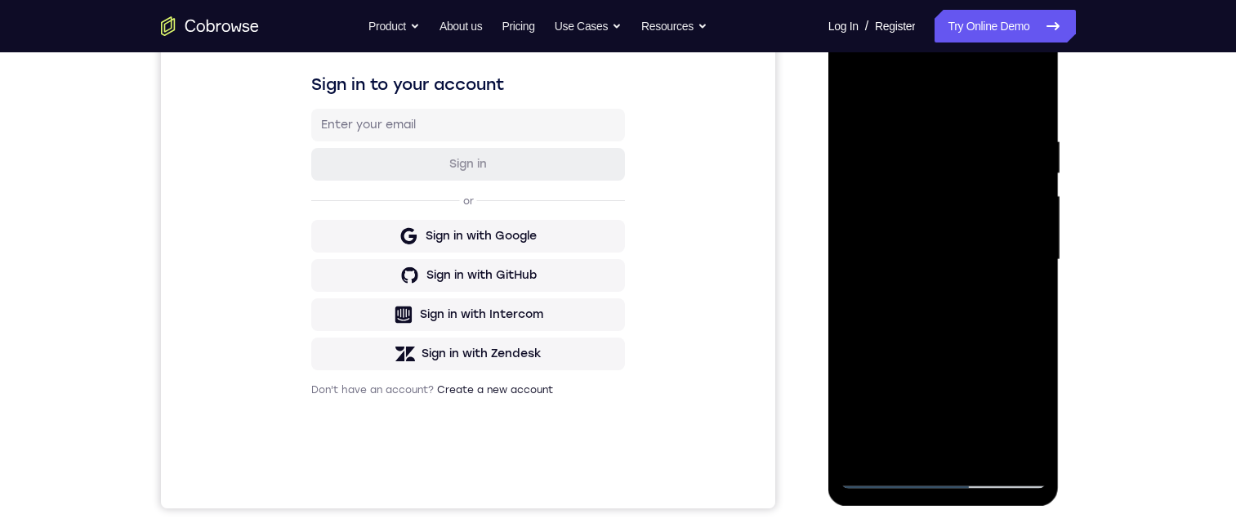
click at [928, 247] on div at bounding box center [944, 259] width 206 height 457
click at [1027, 417] on div at bounding box center [944, 259] width 206 height 457
click at [863, 102] on div at bounding box center [944, 259] width 206 height 457
drag, startPoint x: 917, startPoint y: 398, endPoint x: 934, endPoint y: 260, distance: 139.0
click at [934, 244] on div at bounding box center [944, 259] width 206 height 457
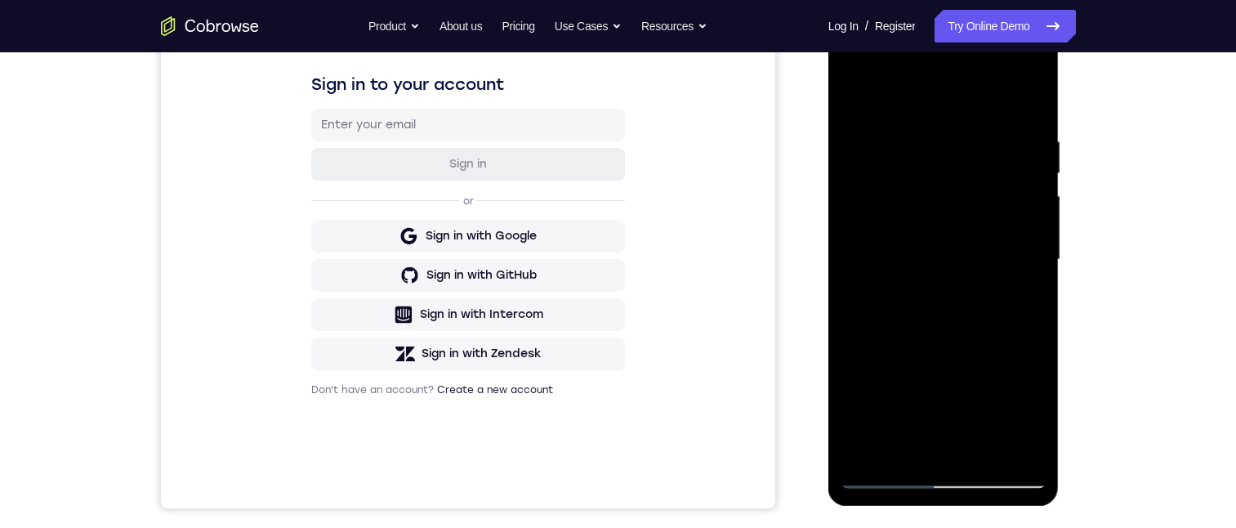
click at [925, 319] on div at bounding box center [944, 259] width 206 height 457
drag, startPoint x: 941, startPoint y: 210, endPoint x: 936, endPoint y: 367, distance: 156.9
click at [938, 355] on div at bounding box center [944, 259] width 206 height 457
click at [856, 106] on div at bounding box center [944, 259] width 206 height 457
click at [934, 318] on div at bounding box center [944, 259] width 206 height 457
